Goal: Find specific page/section: Find specific page/section

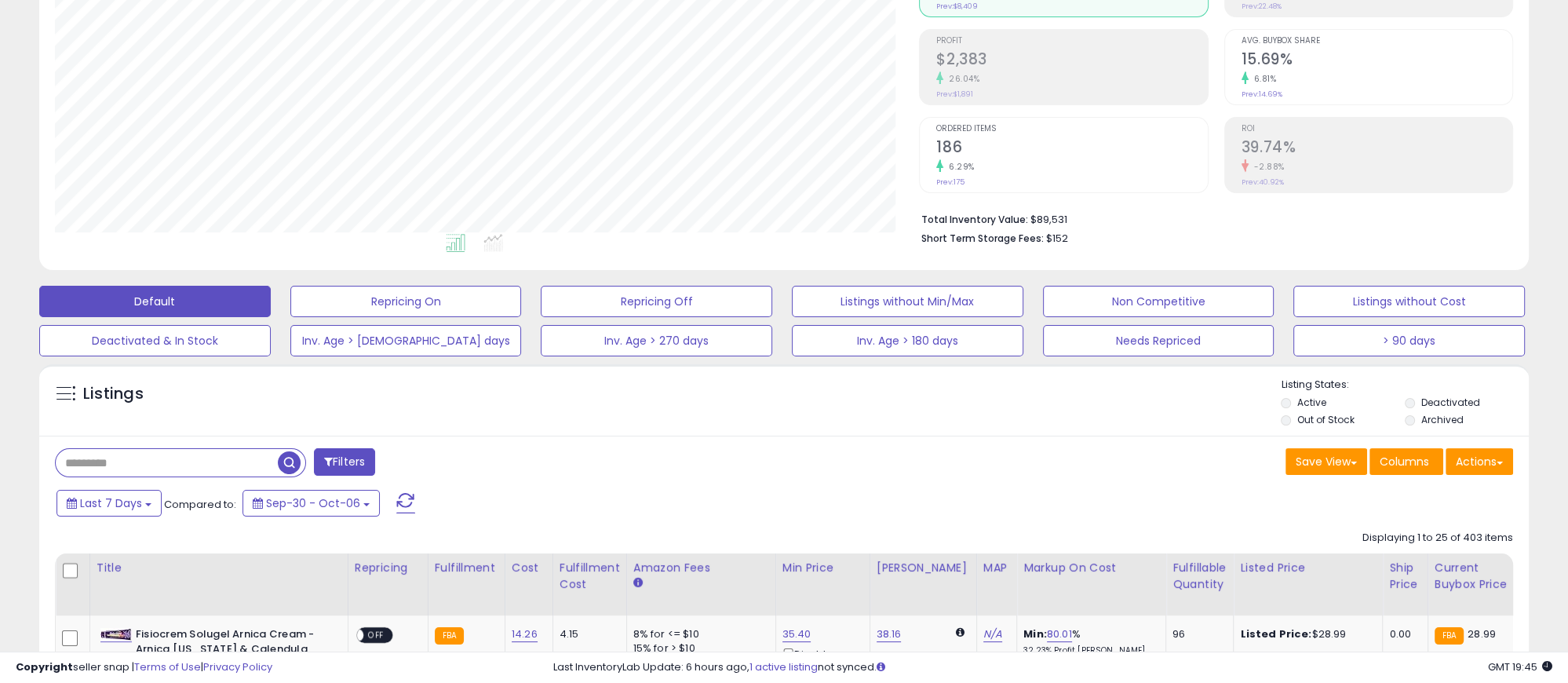
scroll to position [314, 0]
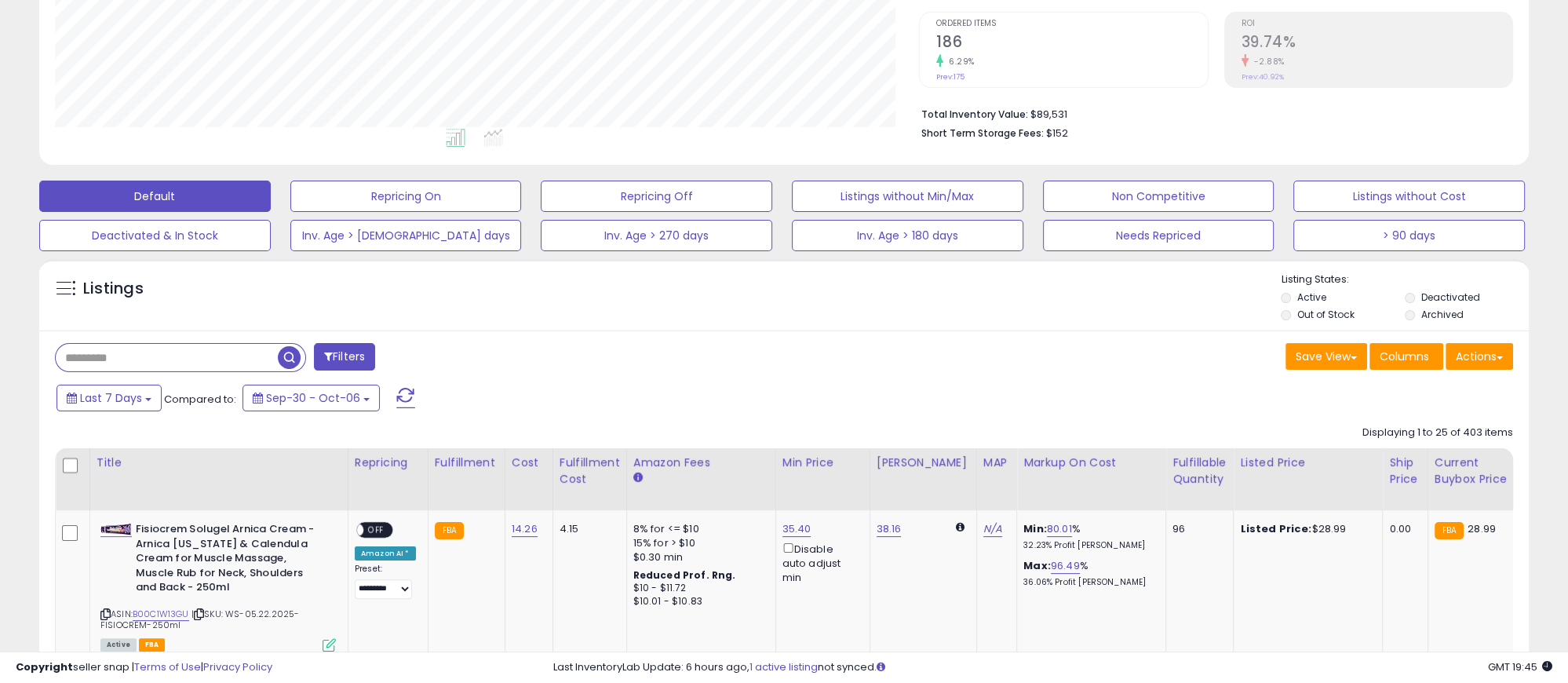
click at [146, 355] on input "text" at bounding box center [166, 357] width 222 height 27
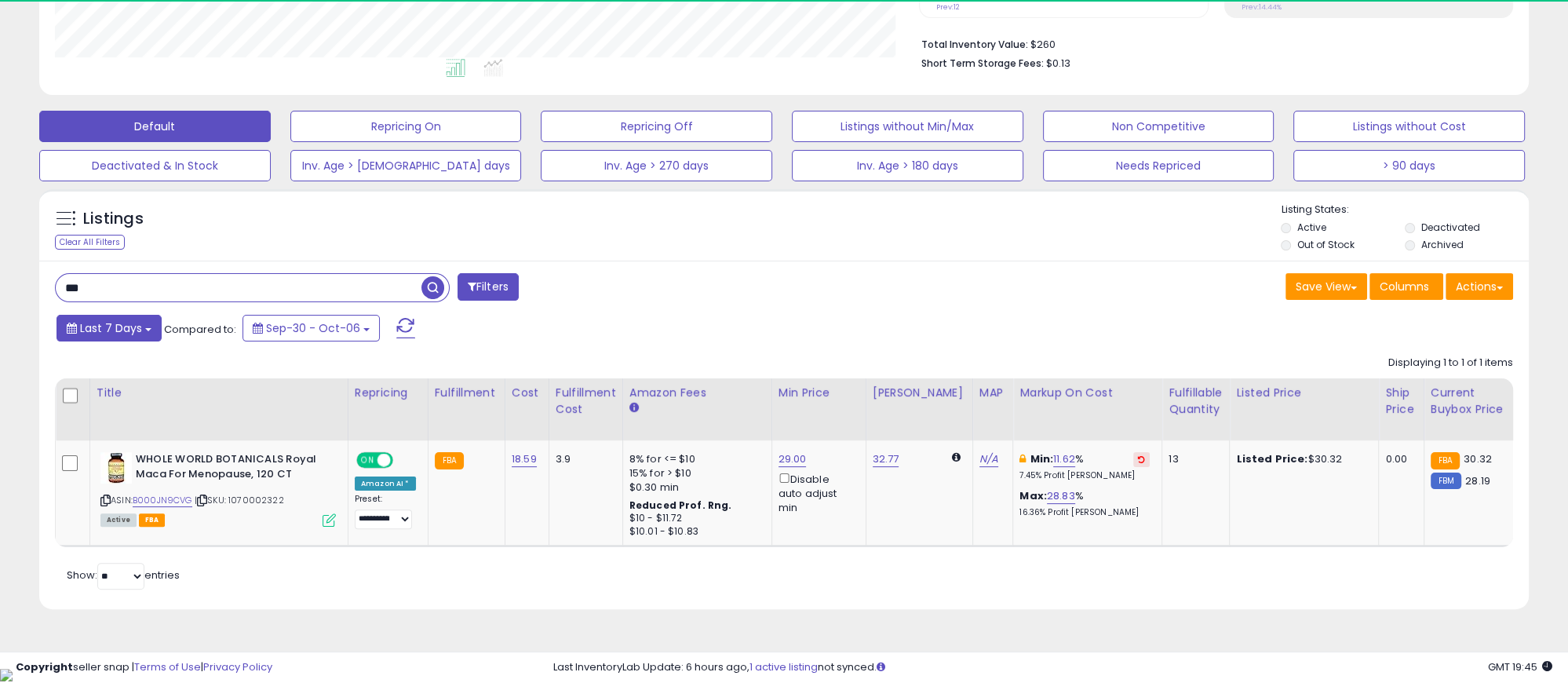
scroll to position [322, 864]
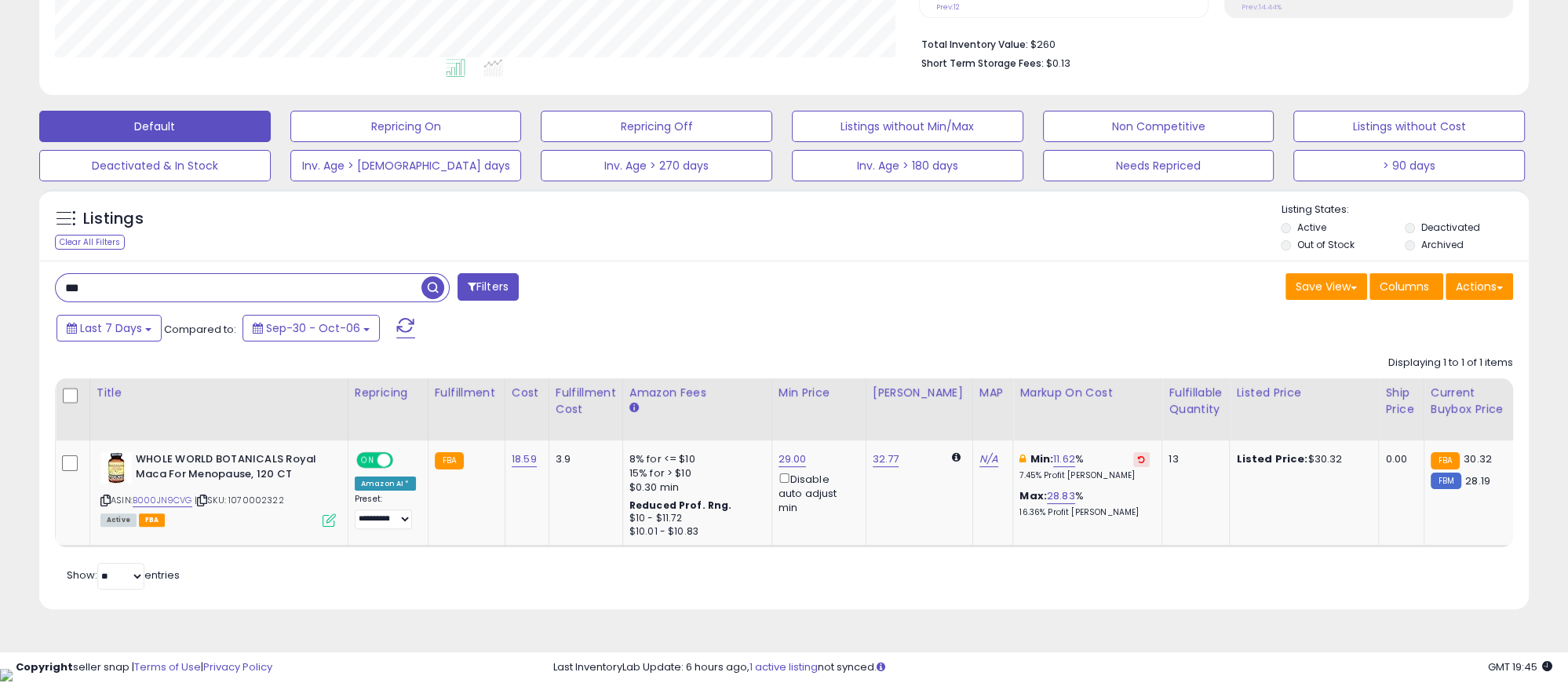
click at [154, 299] on input "***" at bounding box center [238, 287] width 366 height 27
type input "**********"
click at [444, 290] on button "button" at bounding box center [435, 286] width 28 height 24
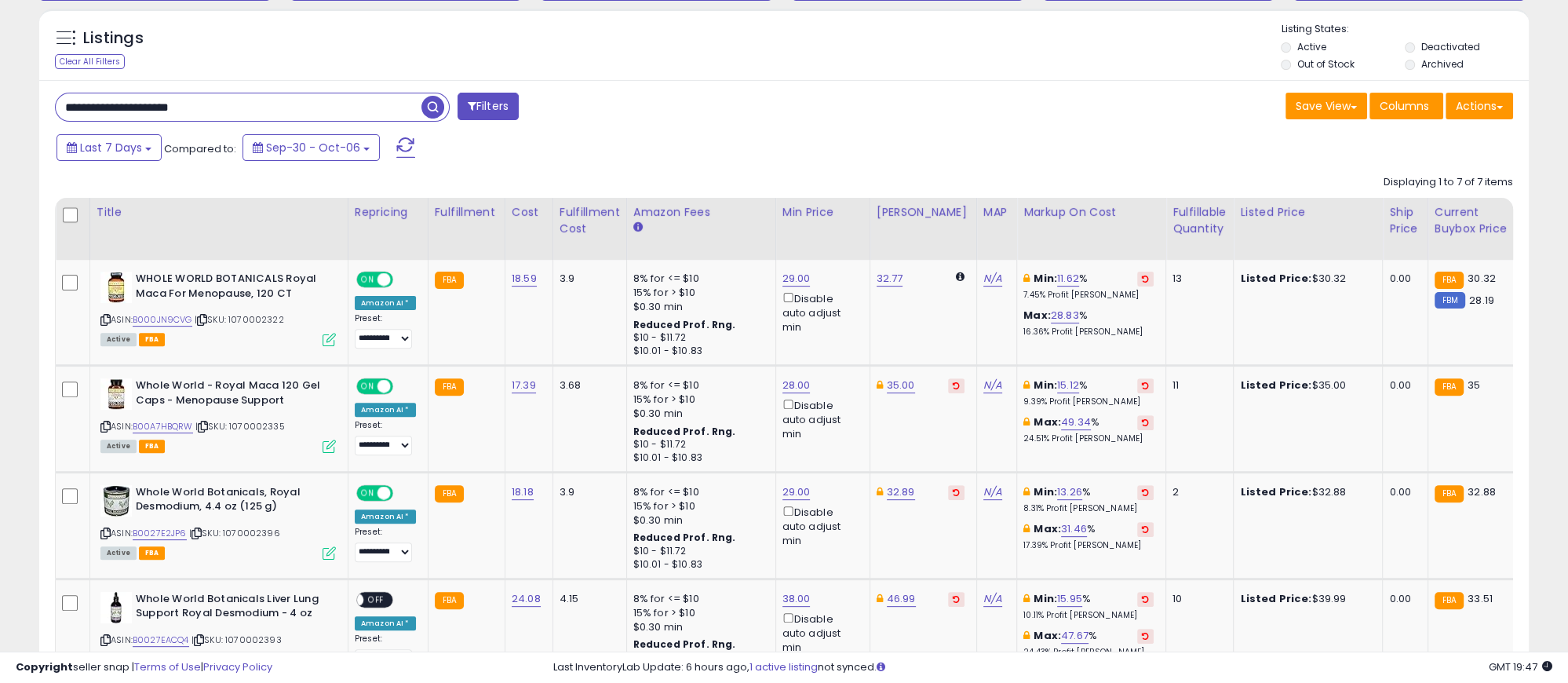
scroll to position [505, 0]
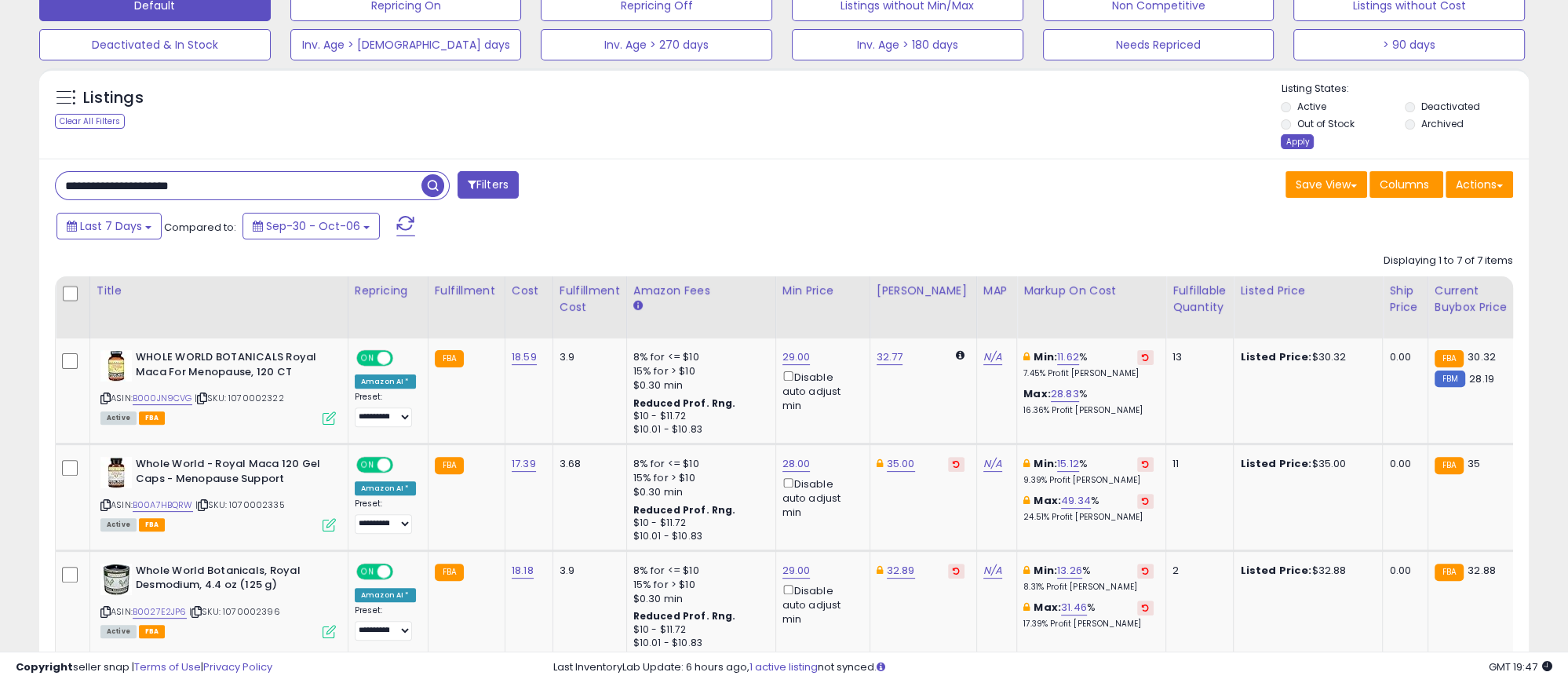
click at [1105, 142] on div "Apply" at bounding box center [1297, 142] width 33 height 15
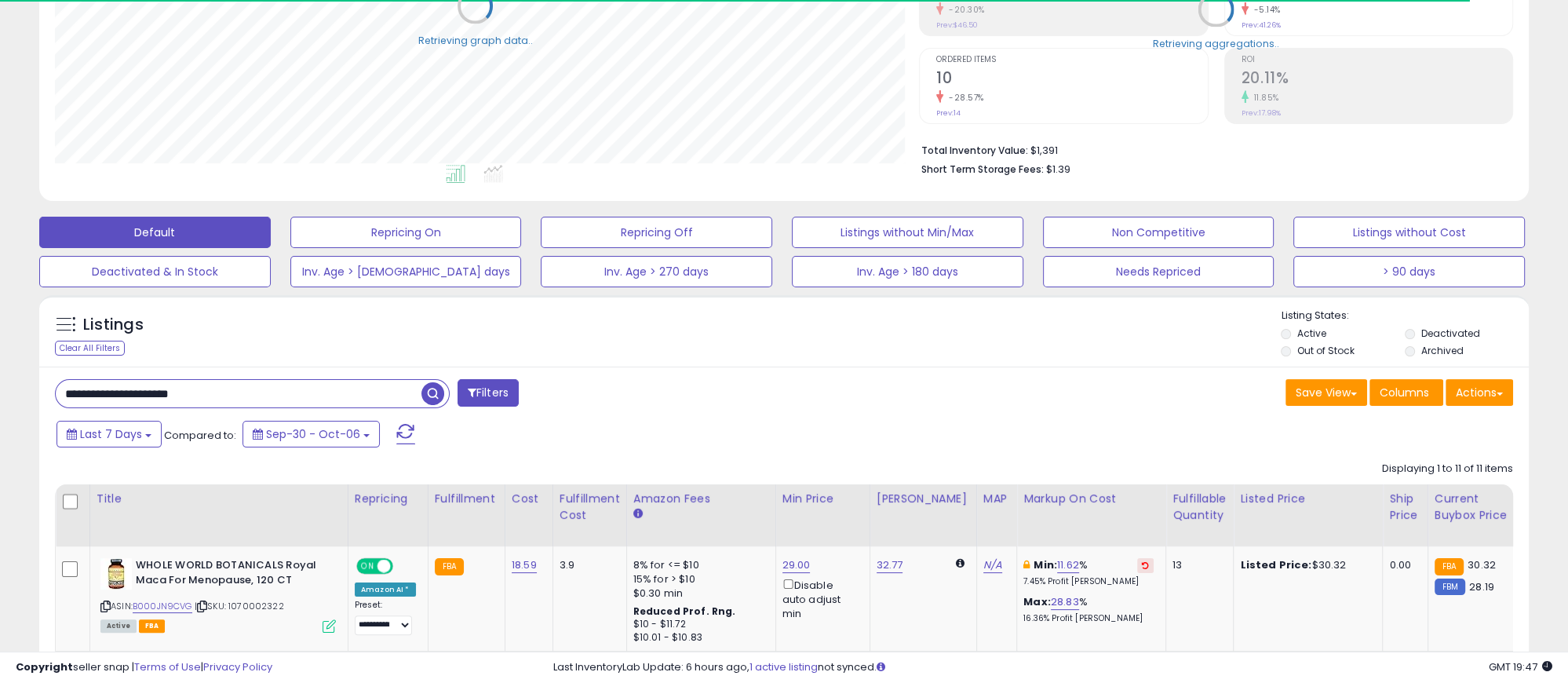
scroll to position [784782, 784069]
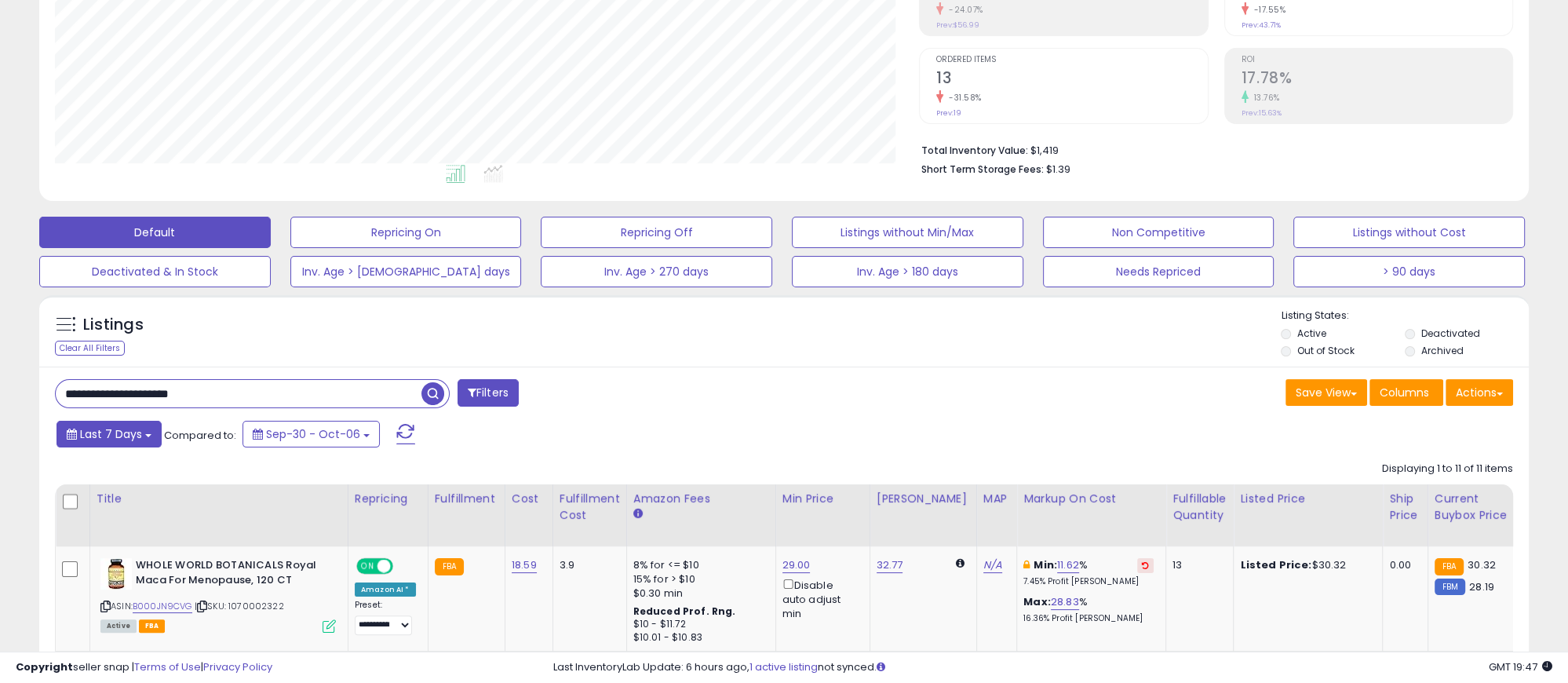
click at [109, 438] on span "Last 7 Days" at bounding box center [111, 434] width 62 height 16
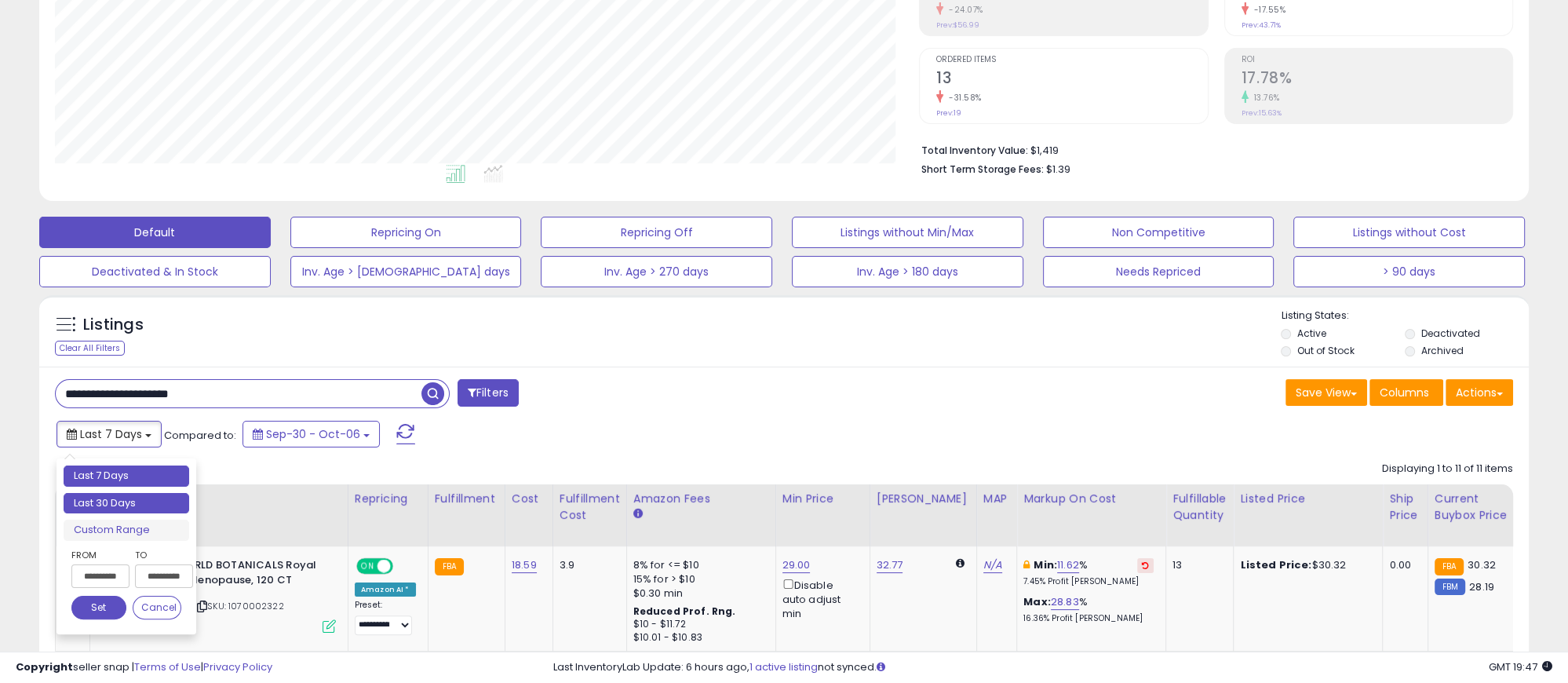
type input "**********"
click at [105, 497] on li "Last 30 Days" at bounding box center [126, 504] width 126 height 21
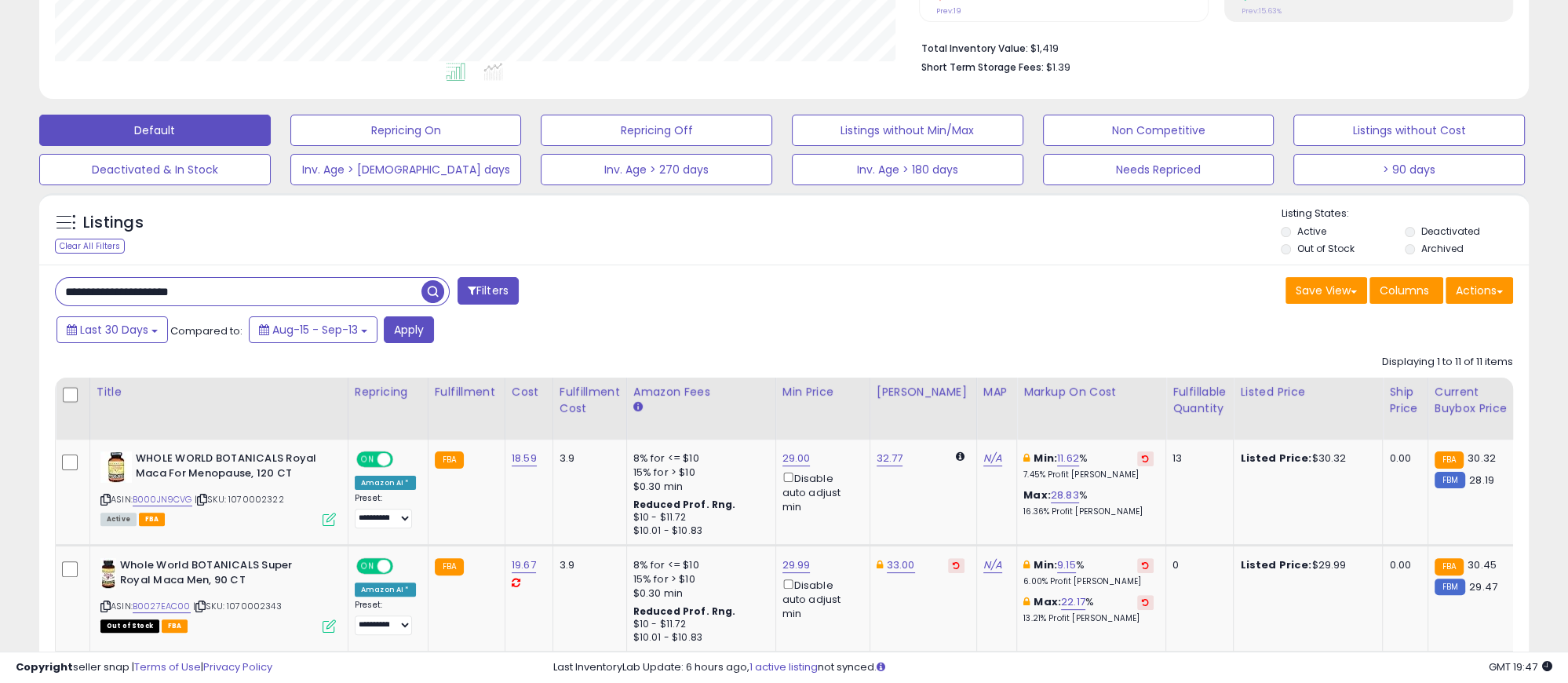
scroll to position [382, 0]
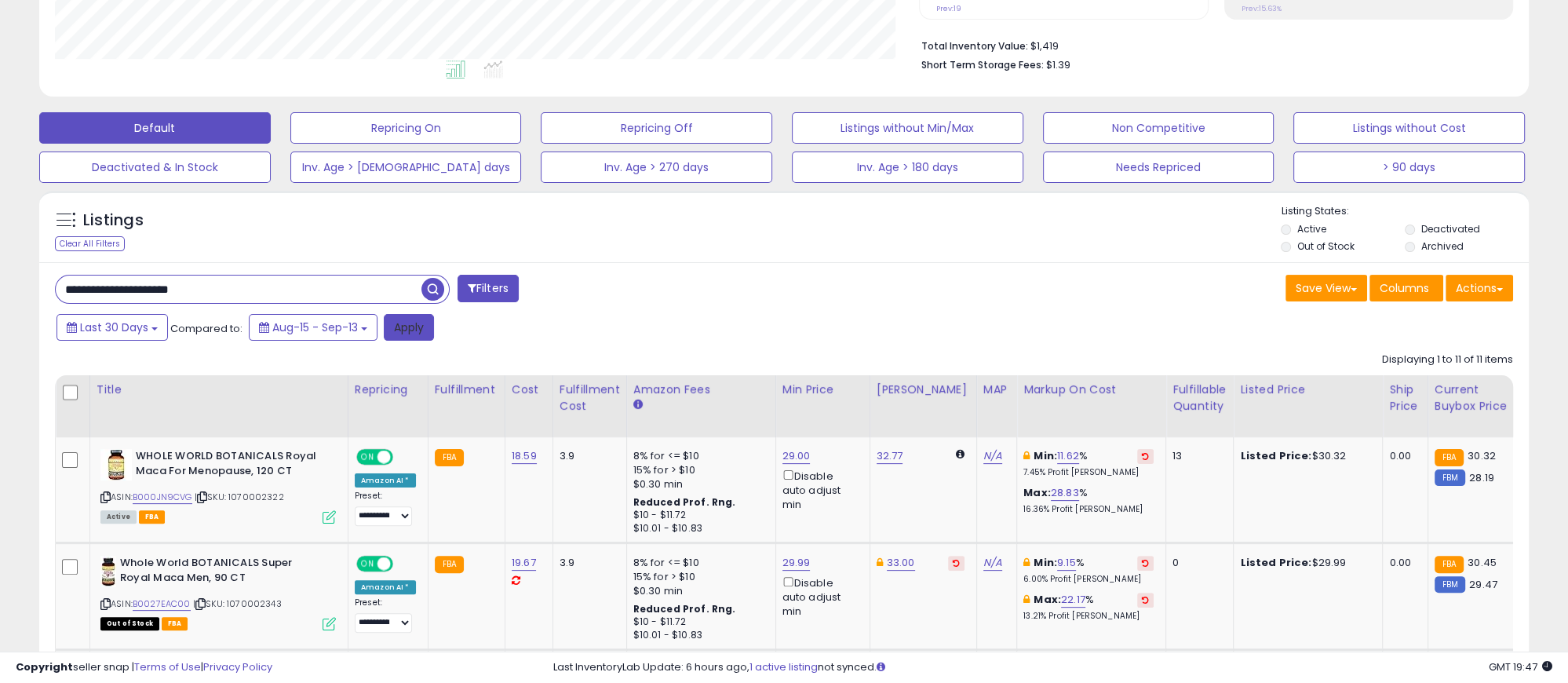
click at [421, 330] on button "Apply" at bounding box center [409, 327] width 50 height 26
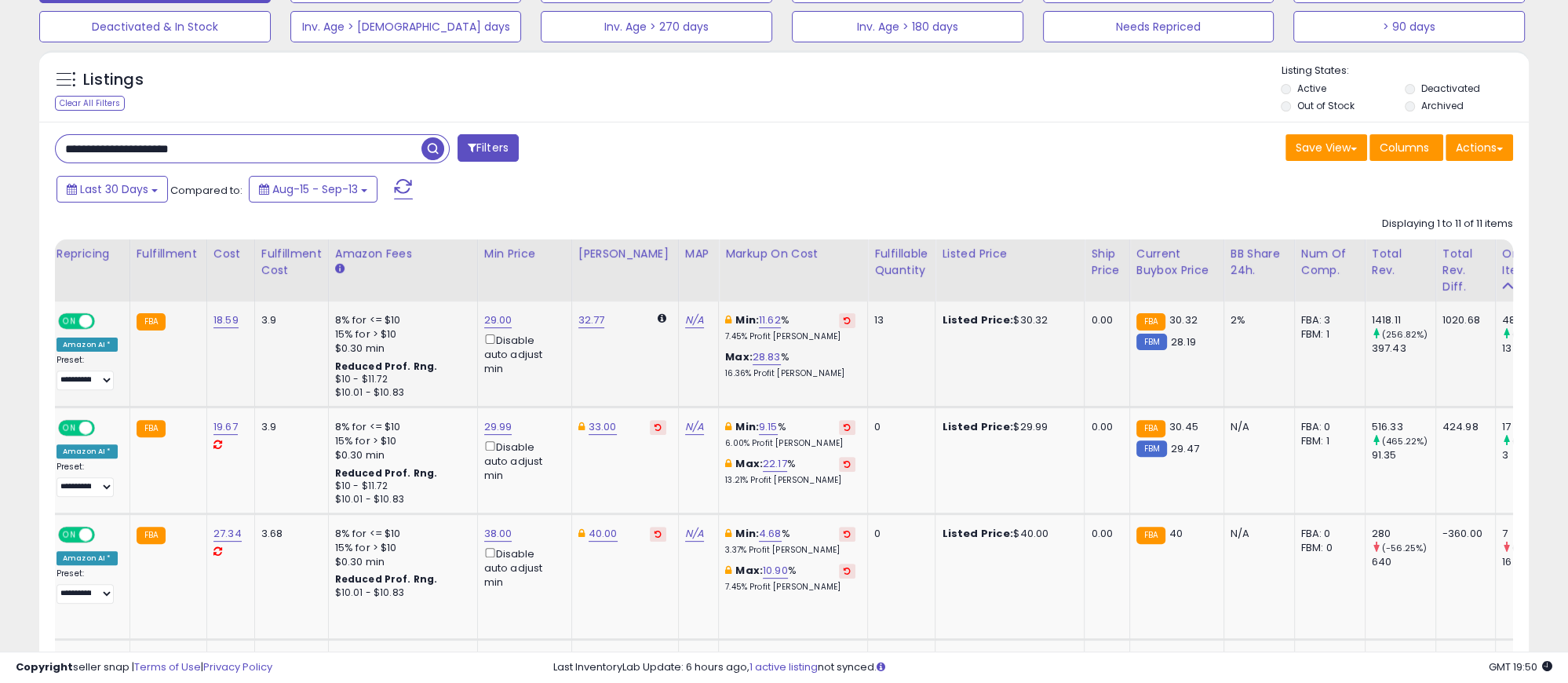
scroll to position [0, 0]
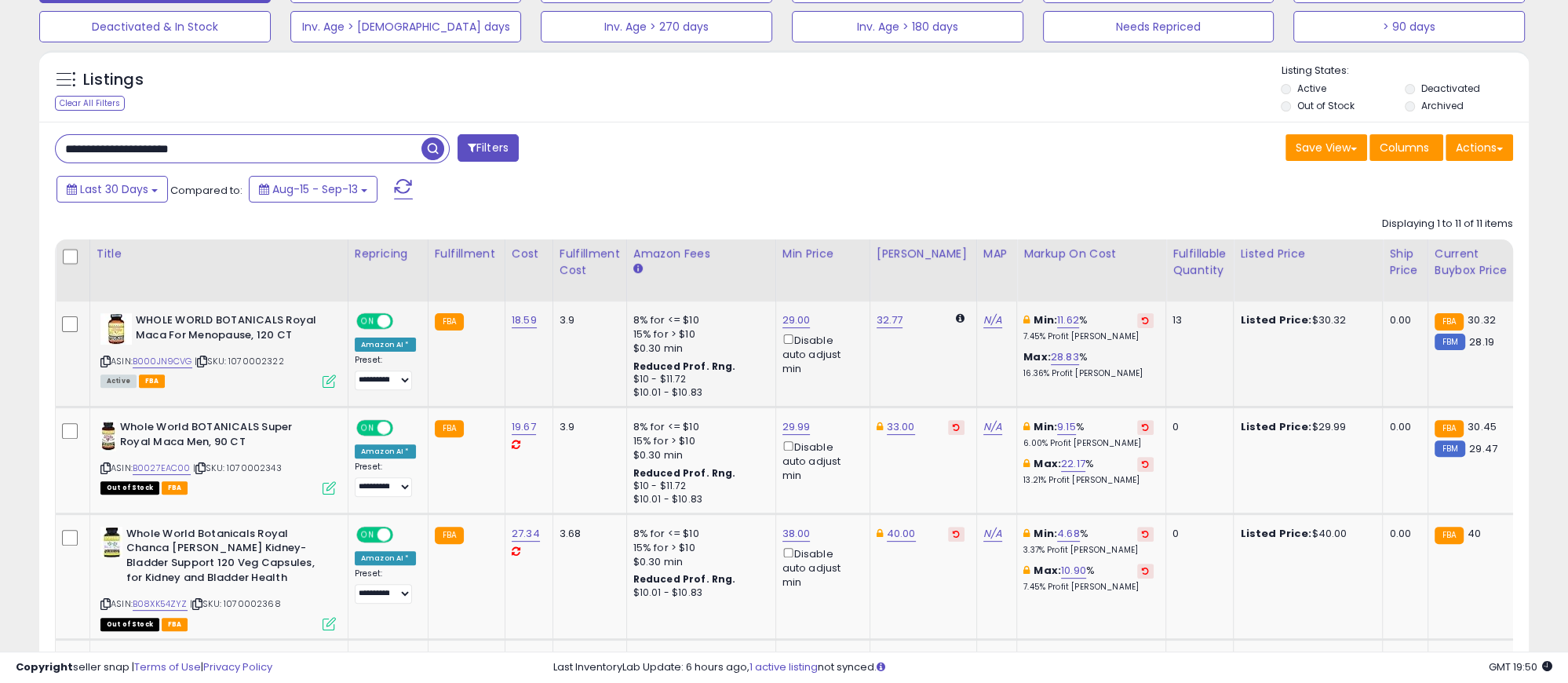
click at [106, 358] on icon at bounding box center [106, 362] width 10 height 8
